Goal: Information Seeking & Learning: Learn about a topic

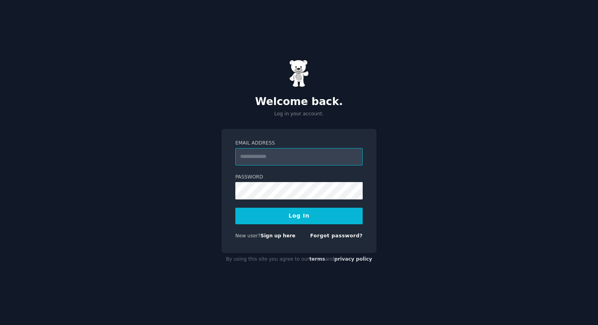
click at [284, 159] on input "Email Address" at bounding box center [298, 156] width 127 height 17
click at [224, 185] on div "Email Address Password Log In New user? Sign up here Forgot password?" at bounding box center [298, 191] width 155 height 125
click at [295, 161] on input "Email Address" at bounding box center [298, 156] width 127 height 17
click at [274, 161] on input "***" at bounding box center [298, 156] width 127 height 17
type input "**********"
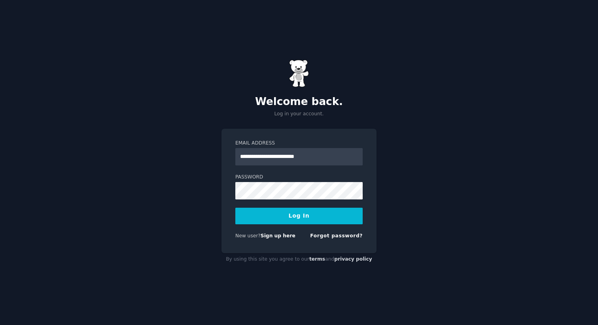
click at [290, 220] on button "Log In" at bounding box center [298, 216] width 127 height 17
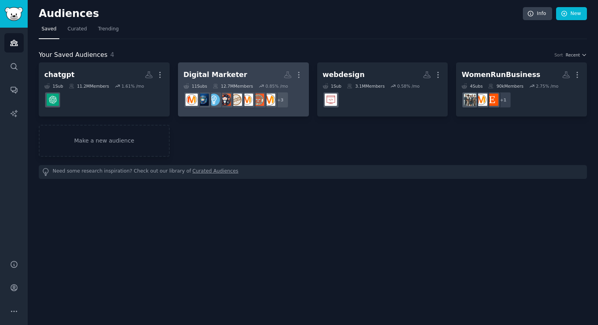
click at [246, 74] on h2 "Digital Marketer More" at bounding box center [243, 75] width 120 height 14
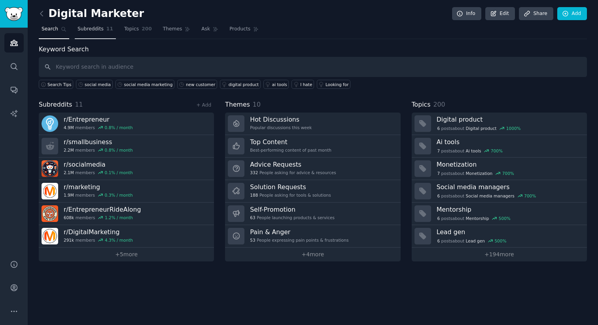
click at [99, 28] on span "Subreddits" at bounding box center [91, 29] width 26 height 7
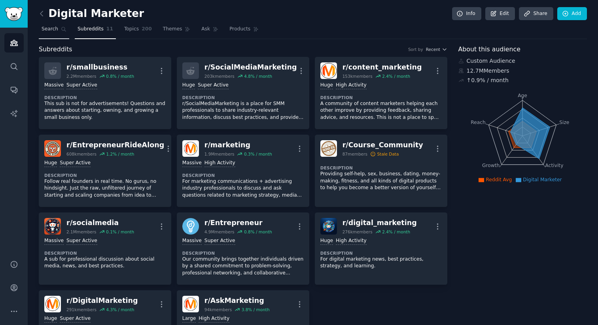
click at [54, 30] on span "Search" at bounding box center [50, 29] width 17 height 7
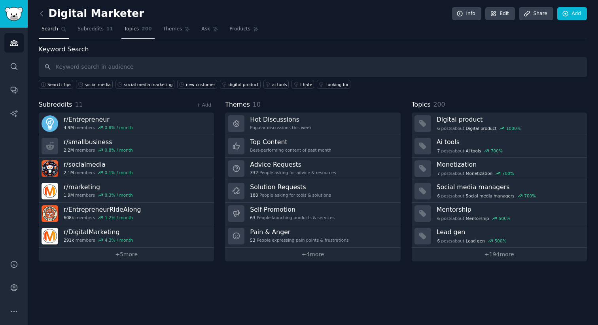
click at [132, 27] on span "Topics" at bounding box center [131, 29] width 15 height 7
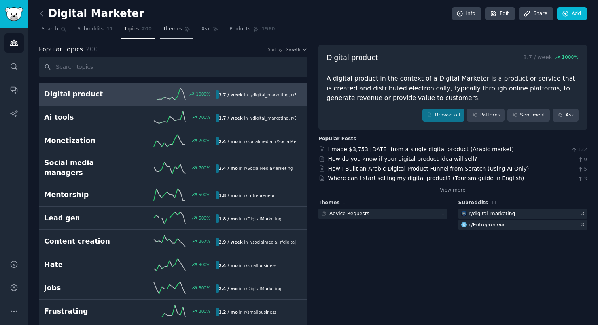
click at [173, 30] on span "Themes" at bounding box center [172, 29] width 19 height 7
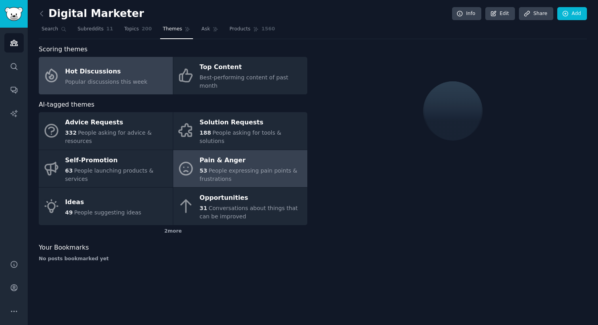
click at [213, 154] on div "Pain & Anger" at bounding box center [252, 160] width 104 height 13
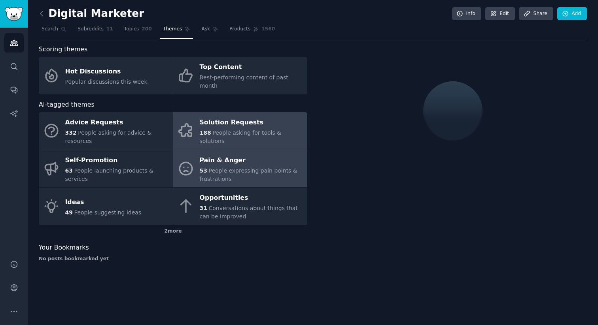
click at [216, 130] on span "People asking for tools & solutions" at bounding box center [241, 137] width 82 height 15
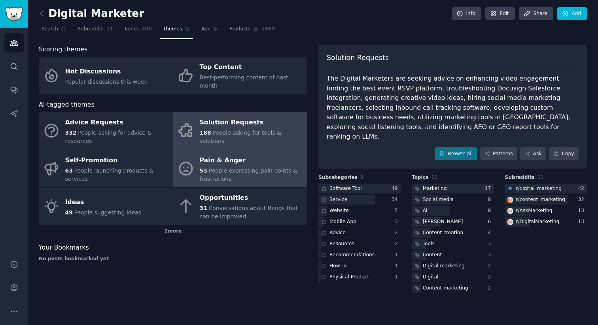
click at [257, 167] on div "53 People expressing pain points & frustrations" at bounding box center [252, 175] width 104 height 17
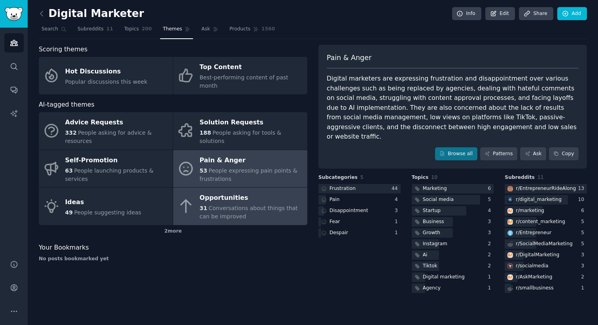
click at [258, 192] on div "Opportunities" at bounding box center [252, 198] width 104 height 13
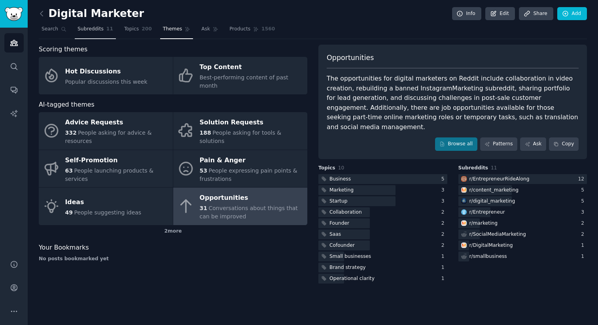
click at [96, 27] on span "Subreddits" at bounding box center [91, 29] width 26 height 7
